Goal: Information Seeking & Learning: Learn about a topic

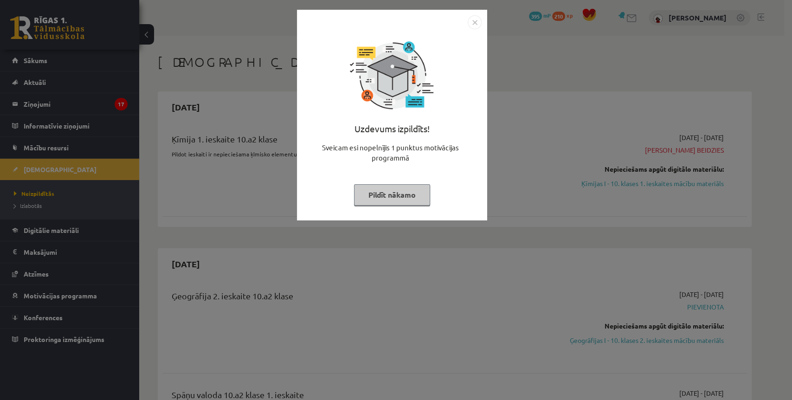
click at [399, 194] on button "Pildīt nākamo" at bounding box center [392, 194] width 76 height 21
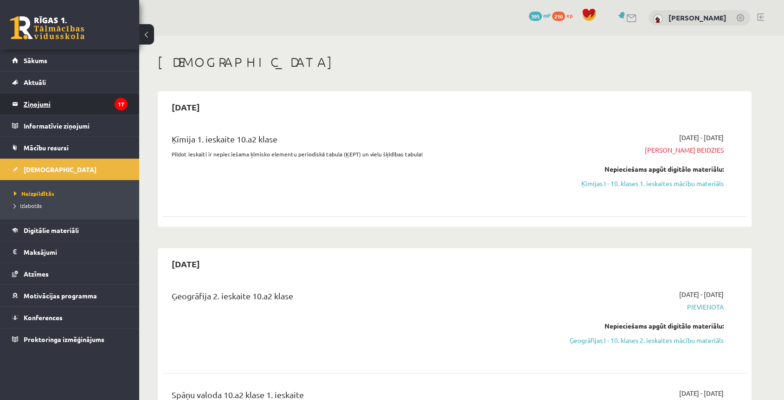
click at [104, 106] on legend "Ziņojumi 17" at bounding box center [76, 103] width 104 height 21
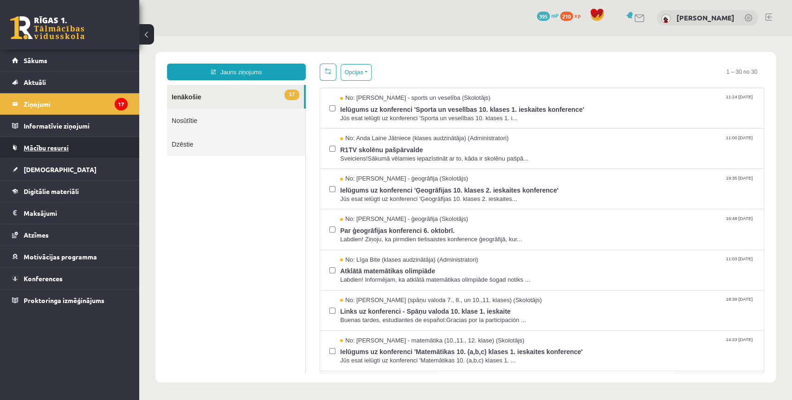
click at [104, 140] on link "Mācību resursi" at bounding box center [70, 147] width 116 height 21
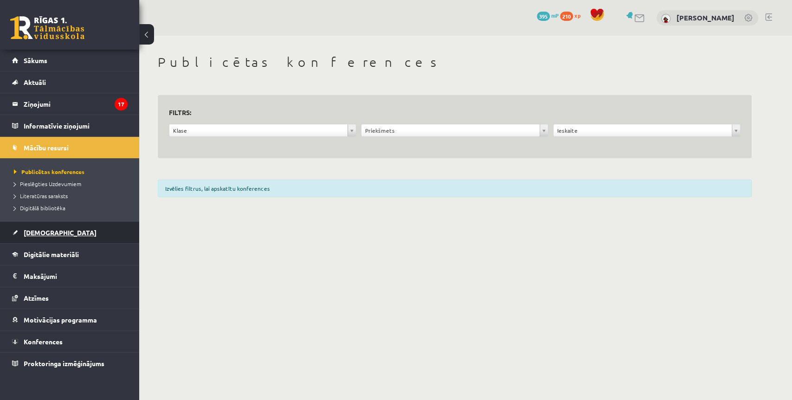
click at [85, 230] on link "[DEMOGRAPHIC_DATA]" at bounding box center [70, 232] width 116 height 21
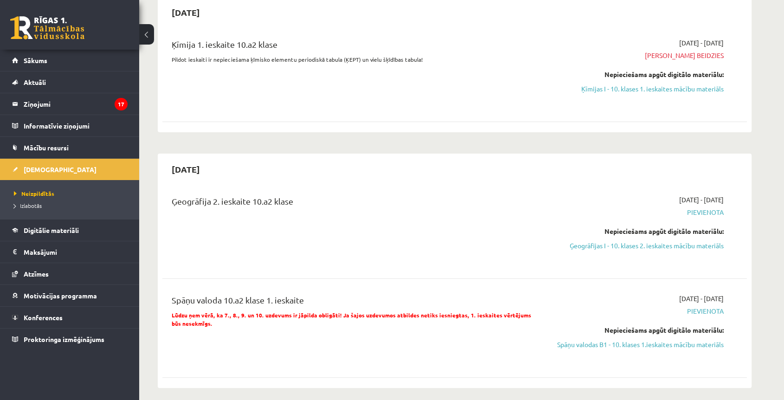
scroll to position [52, 0]
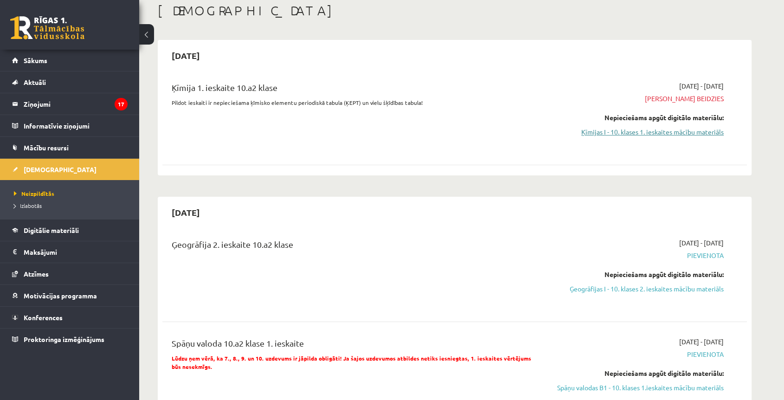
drag, startPoint x: 651, startPoint y: 134, endPoint x: 435, endPoint y: 54, distance: 230.4
click at [651, 134] on link "Ķīmijas I - 10. klases 1. ieskaites mācību materiāls" at bounding box center [636, 132] width 175 height 10
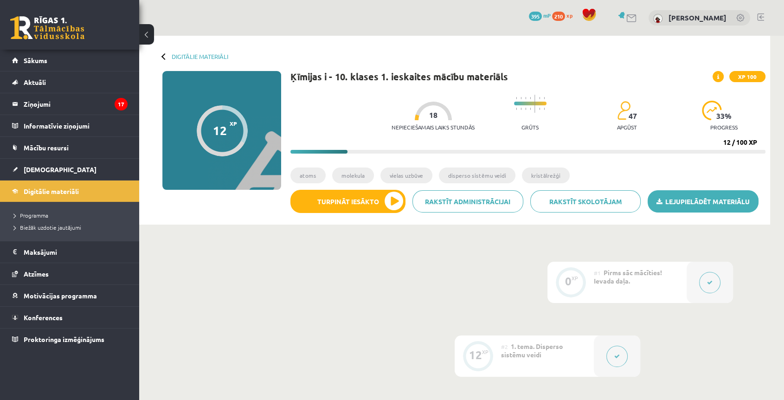
click at [669, 202] on link "Lejupielādēt materiālu" at bounding box center [703, 201] width 111 height 22
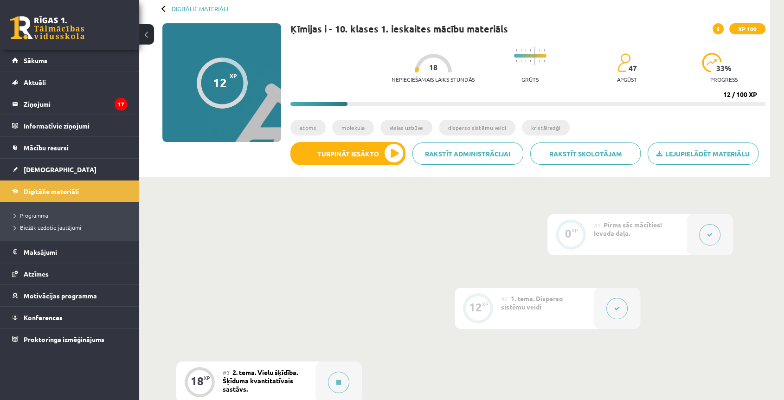
scroll to position [155, 0]
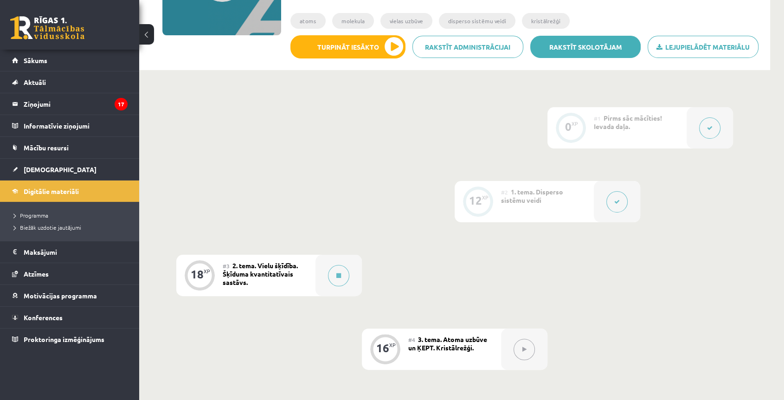
click at [583, 53] on link "Rakstīt skolotājam" at bounding box center [586, 47] width 111 height 22
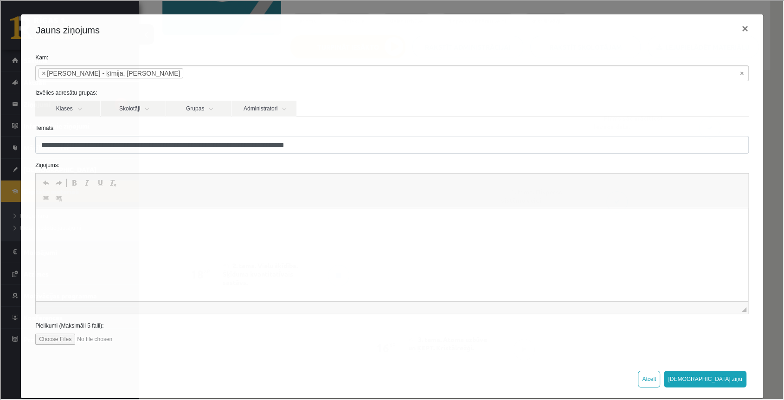
scroll to position [0, 0]
click at [244, 228] on html at bounding box center [392, 222] width 713 height 28
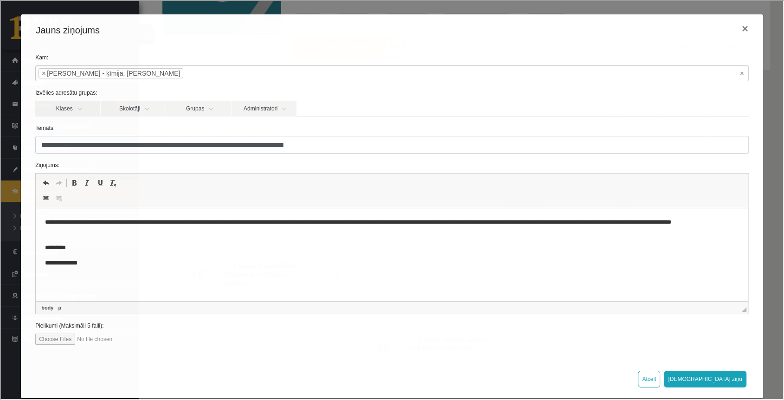
click at [66, 246] on p "*********" at bounding box center [388, 248] width 687 height 10
click at [732, 372] on button "[DEMOGRAPHIC_DATA] ziņu" at bounding box center [704, 378] width 83 height 17
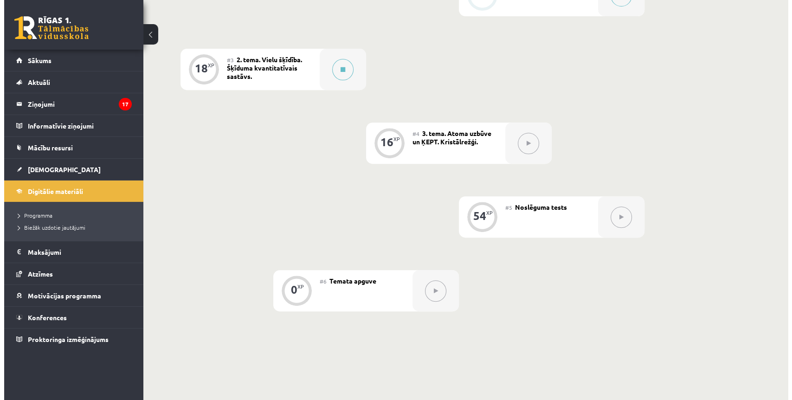
scroll to position [279, 0]
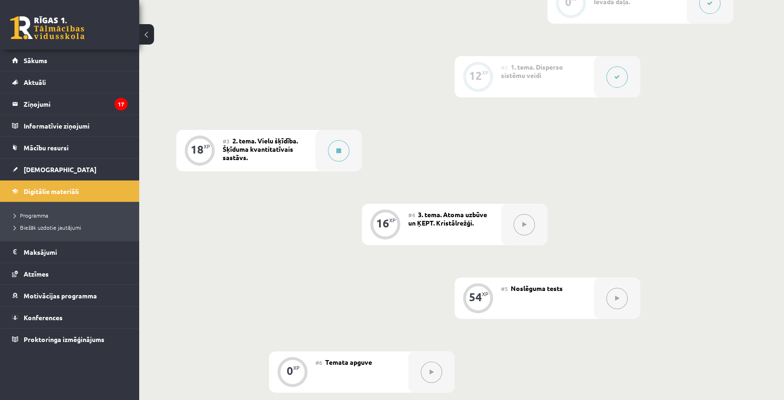
click at [312, 146] on div "#3 2. tema. Vielu šķīdība. Šķīduma kvantitatīvais sastāvs." at bounding box center [269, 150] width 93 height 41
click at [330, 149] on button at bounding box center [338, 150] width 21 height 21
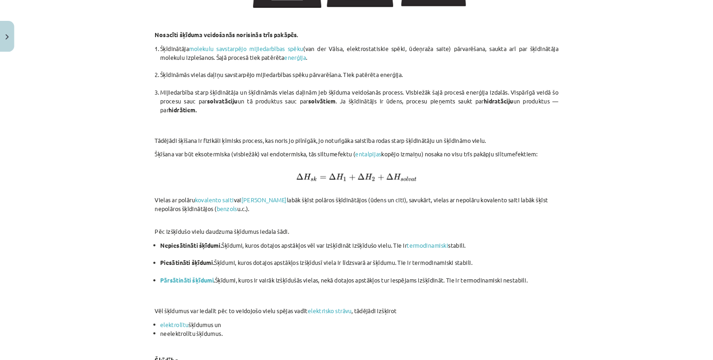
scroll to position [980, 0]
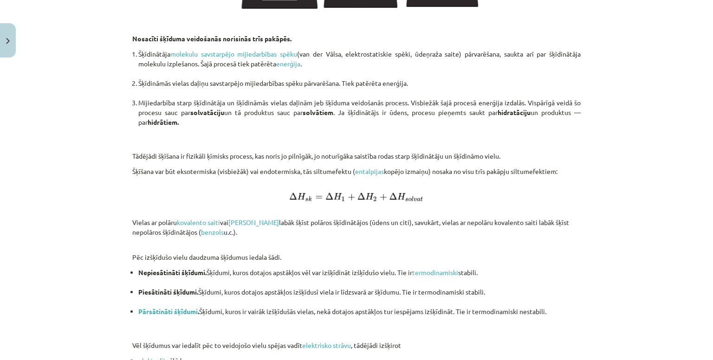
drag, startPoint x: 700, startPoint y: 3, endPoint x: 362, endPoint y: 101, distance: 352.2
click at [362, 101] on li "Mijiedarbība starp šķīdinātāja un šķīdināmās vielas daļinām jeb šķīduma veidoša…" at bounding box center [359, 122] width 442 height 49
click at [665, 175] on div "Mācību tēma: Ķīmijas i - 10. klases 1. ieskaites mācību materiāls #3 2. tema. V…" at bounding box center [356, 180] width 713 height 360
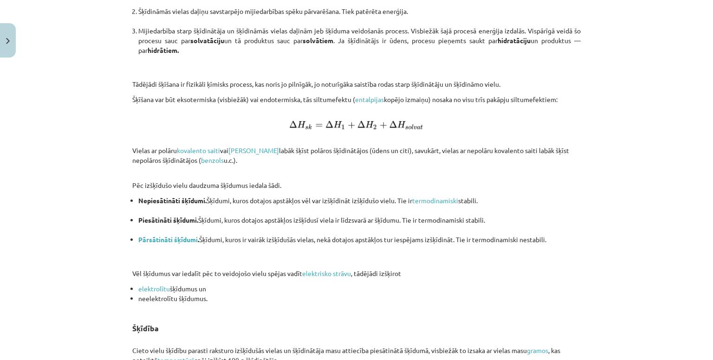
scroll to position [1073, 0]
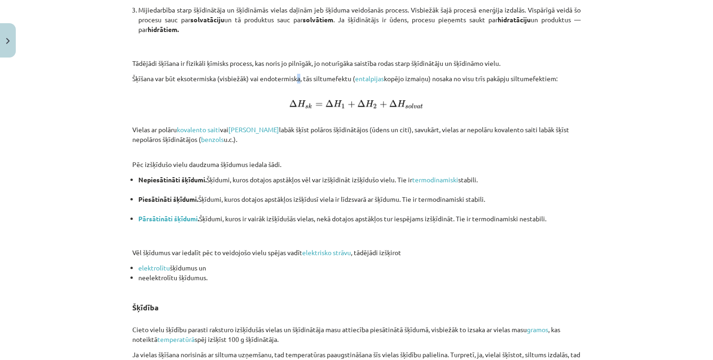
drag, startPoint x: 297, startPoint y: 74, endPoint x: 137, endPoint y: 69, distance: 159.3
click at [293, 74] on p "Šķīšana var būt eksotermiska (visbiežāk) vai endotermiska, tās siltumefektu ( e…" at bounding box center [356, 83] width 448 height 19
click at [132, 75] on p "Šķīšana var būt eksotermiska (visbiežāk) vai endotermiska, tās siltumefektu ( e…" at bounding box center [356, 83] width 448 height 19
click at [367, 99] on p at bounding box center [356, 104] width 448 height 11
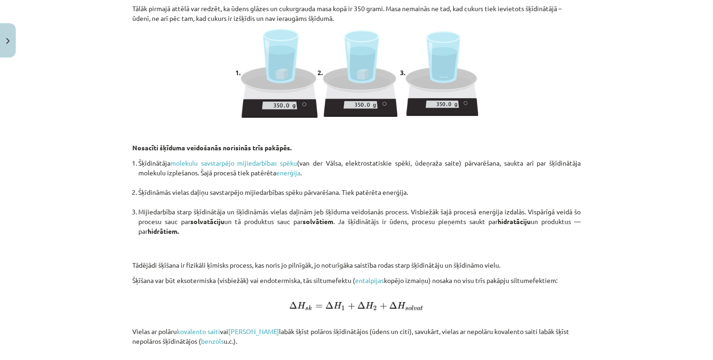
scroll to position [887, 0]
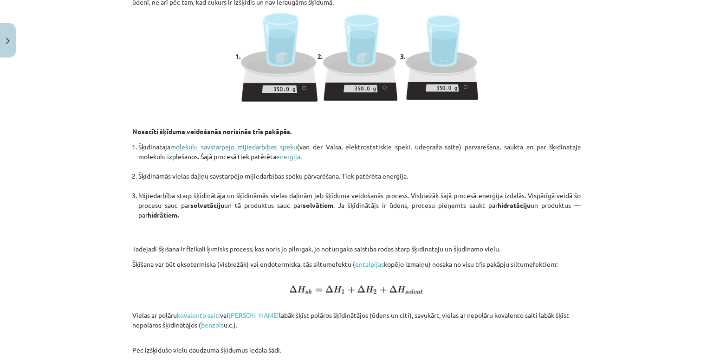
click at [287, 147] on link "molekulu savstarpējo mijiedarbības spēku" at bounding box center [233, 147] width 127 height 8
